Goal: Find specific page/section: Find specific page/section

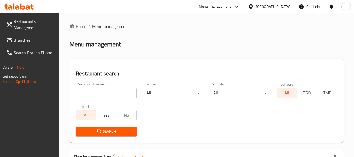
click at [268, 2] on div "[GEOGRAPHIC_DATA]" at bounding box center [269, 6] width 51 height 13
click at [266, 4] on div "[GEOGRAPHIC_DATA]" at bounding box center [273, 7] width 35 height 6
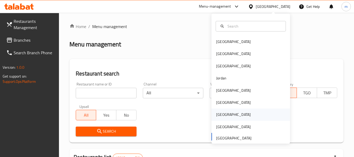
click at [218, 119] on div "[GEOGRAPHIC_DATA]" at bounding box center [233, 115] width 43 height 12
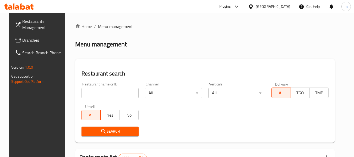
click at [22, 40] on span "Branches" at bounding box center [42, 40] width 41 height 6
